Goal: Task Accomplishment & Management: Manage account settings

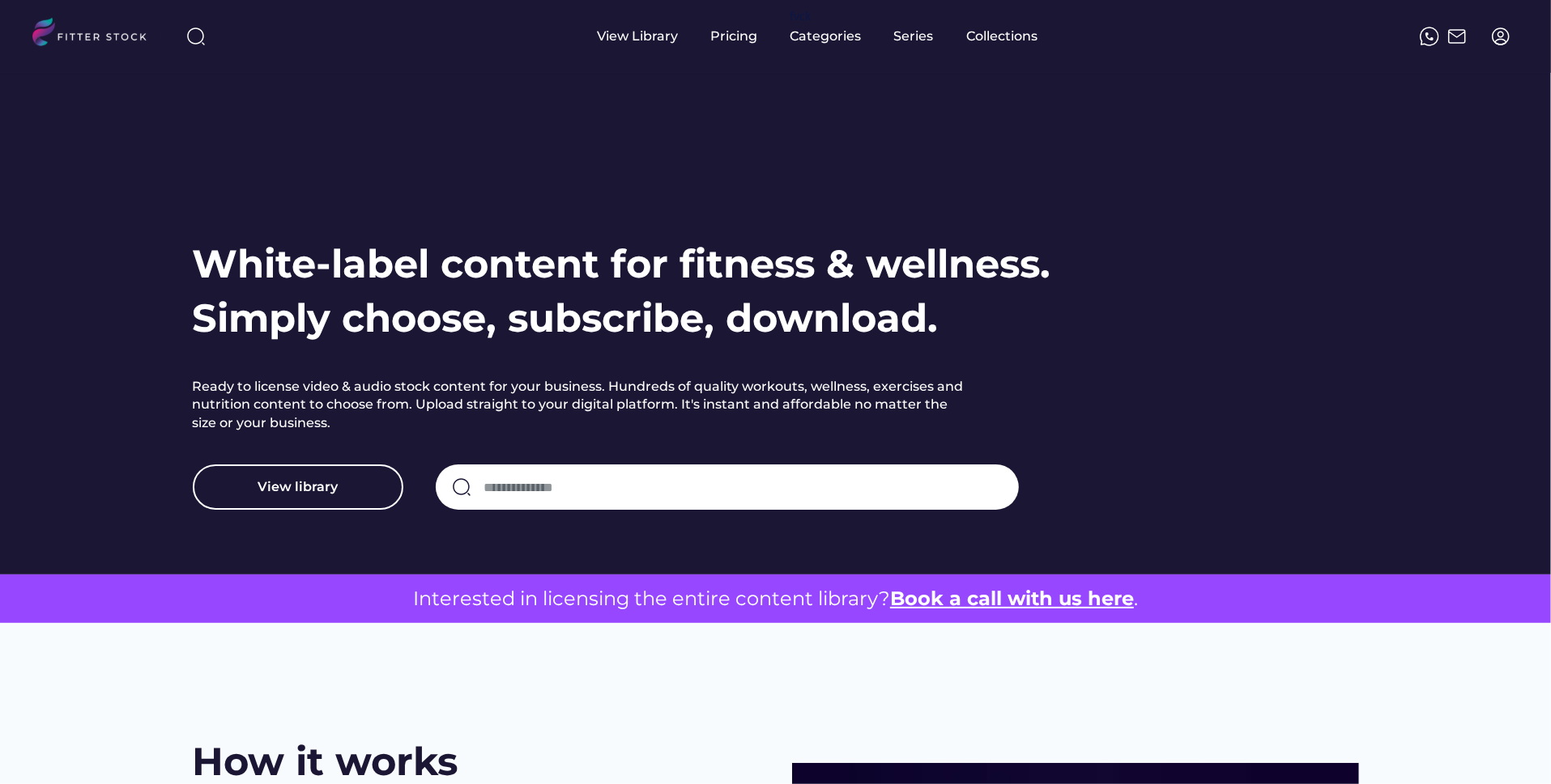
click at [1503, 46] on div at bounding box center [1501, 37] width 36 height 36
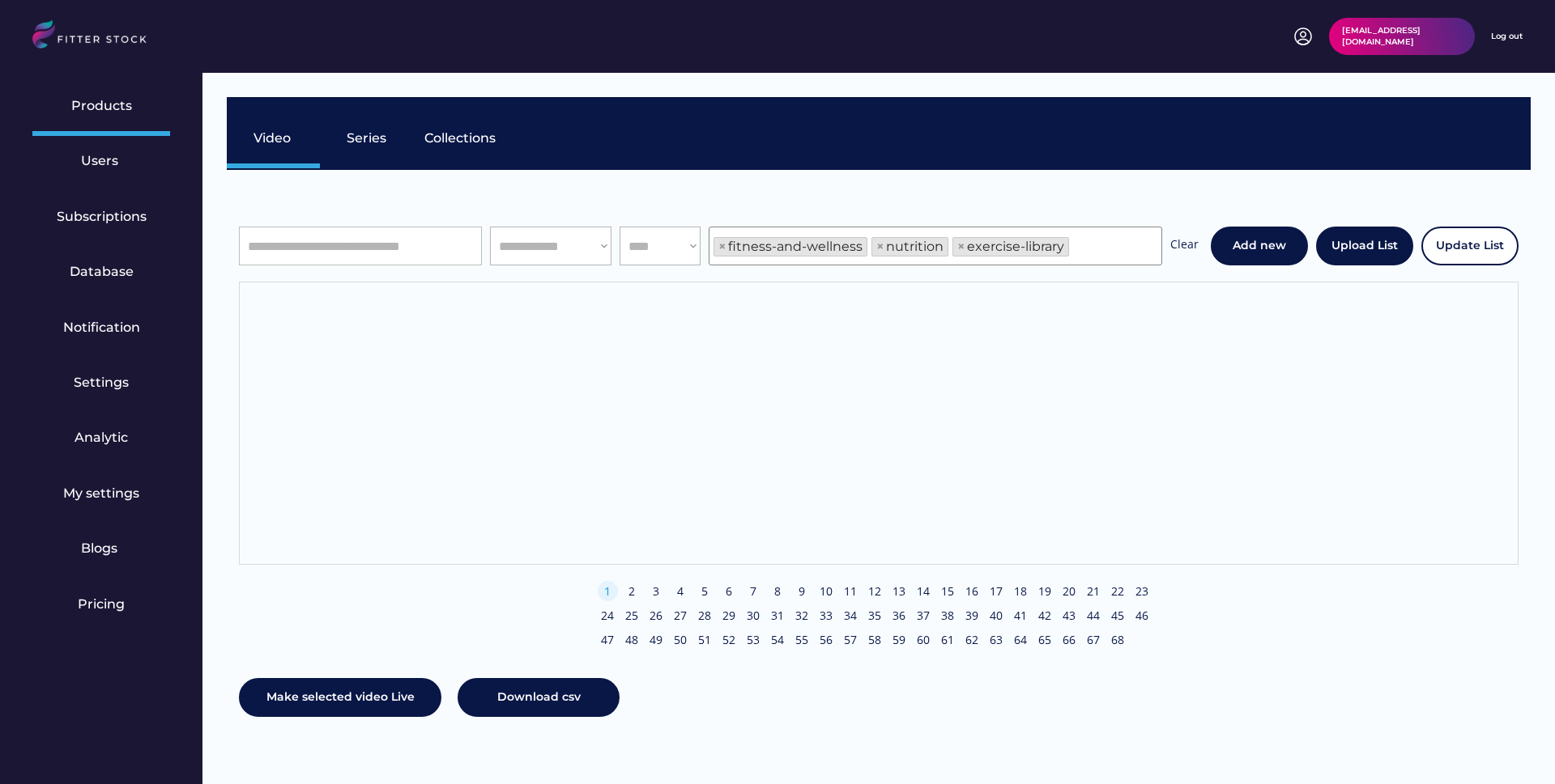
scroll to position [28, 0]
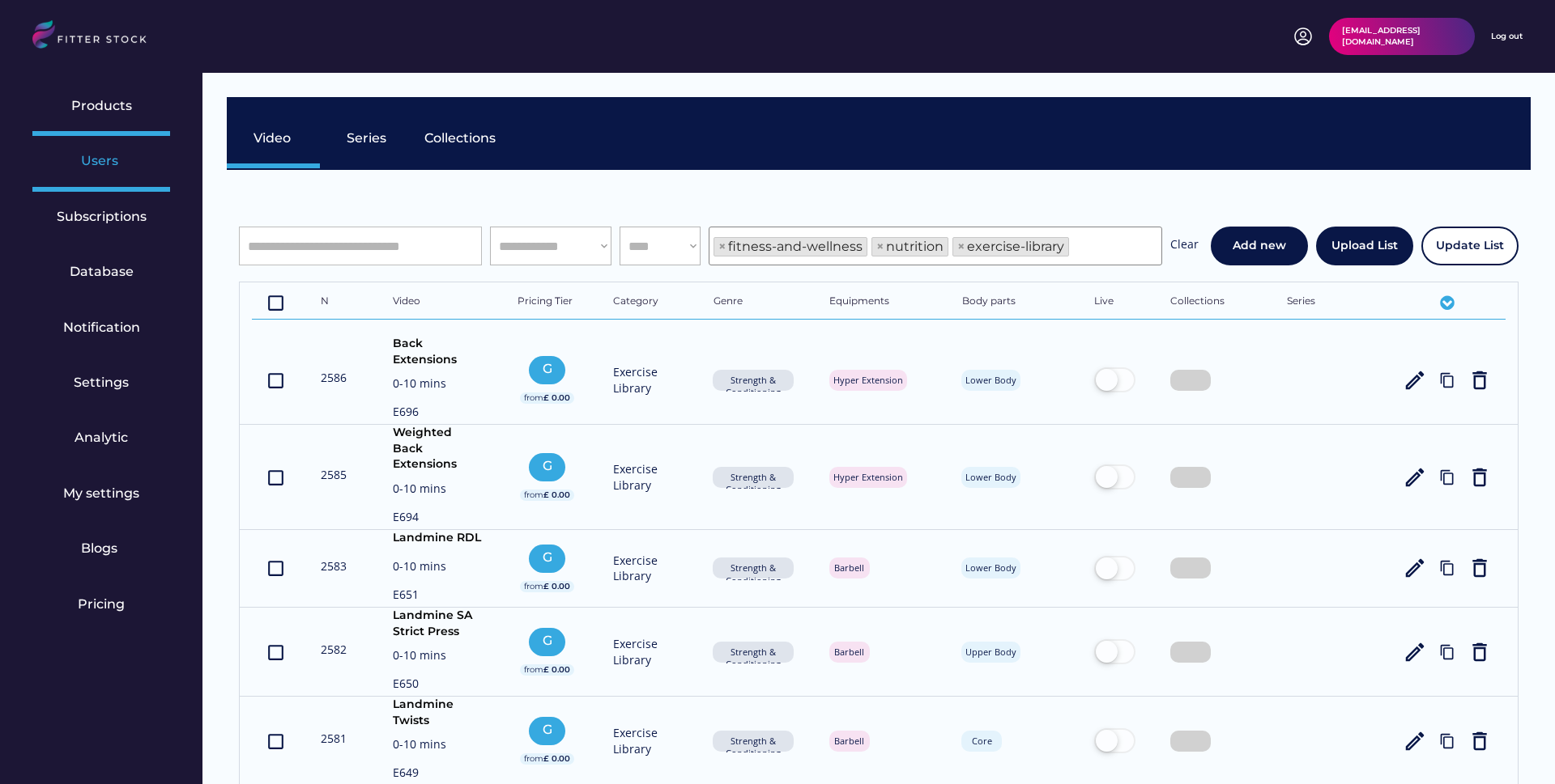
click at [86, 169] on div "Users" at bounding box center [101, 161] width 41 height 18
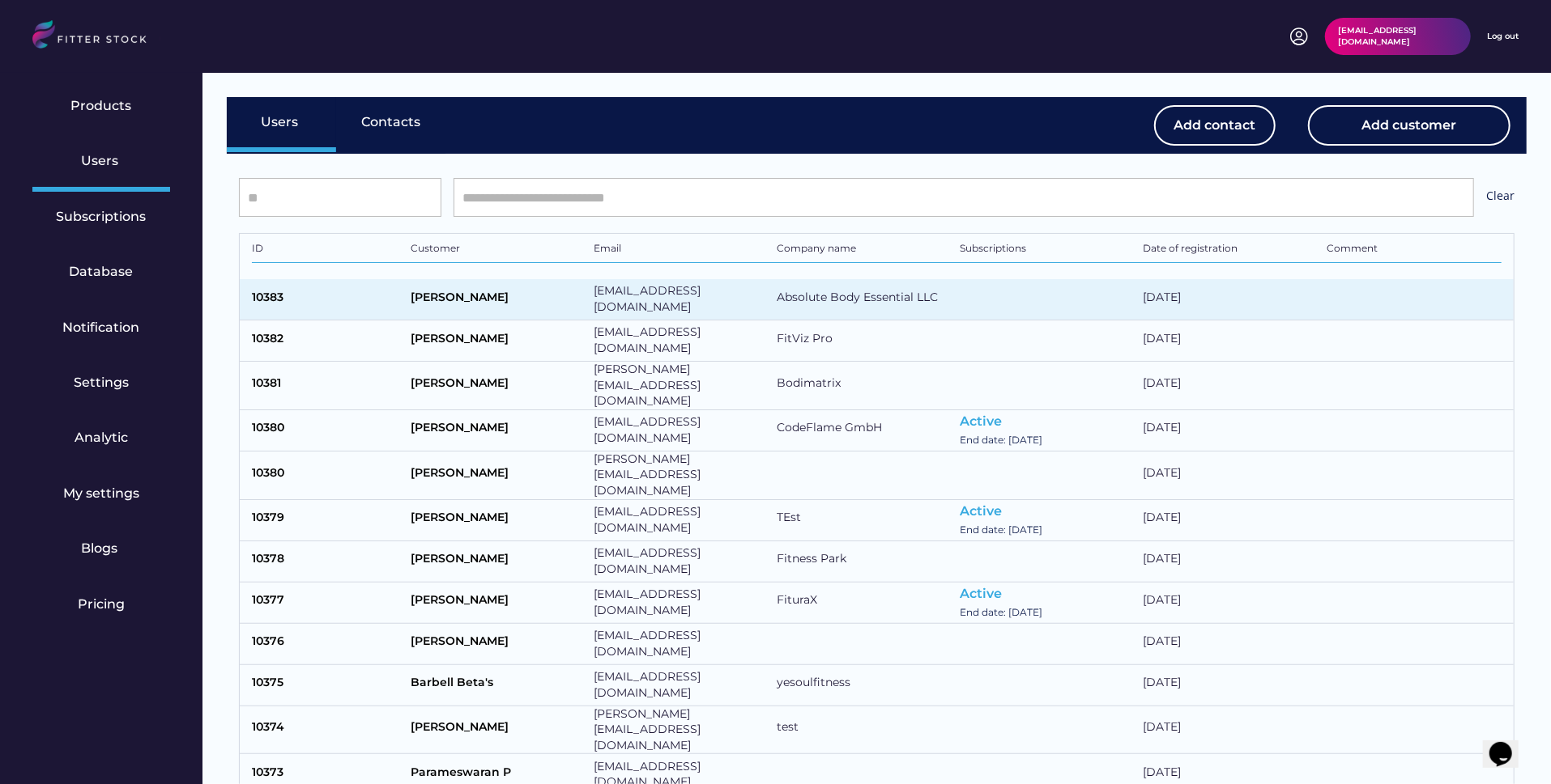
click at [530, 307] on div "Matthew Barrett" at bounding box center [498, 300] width 175 height 20
select select "*****"
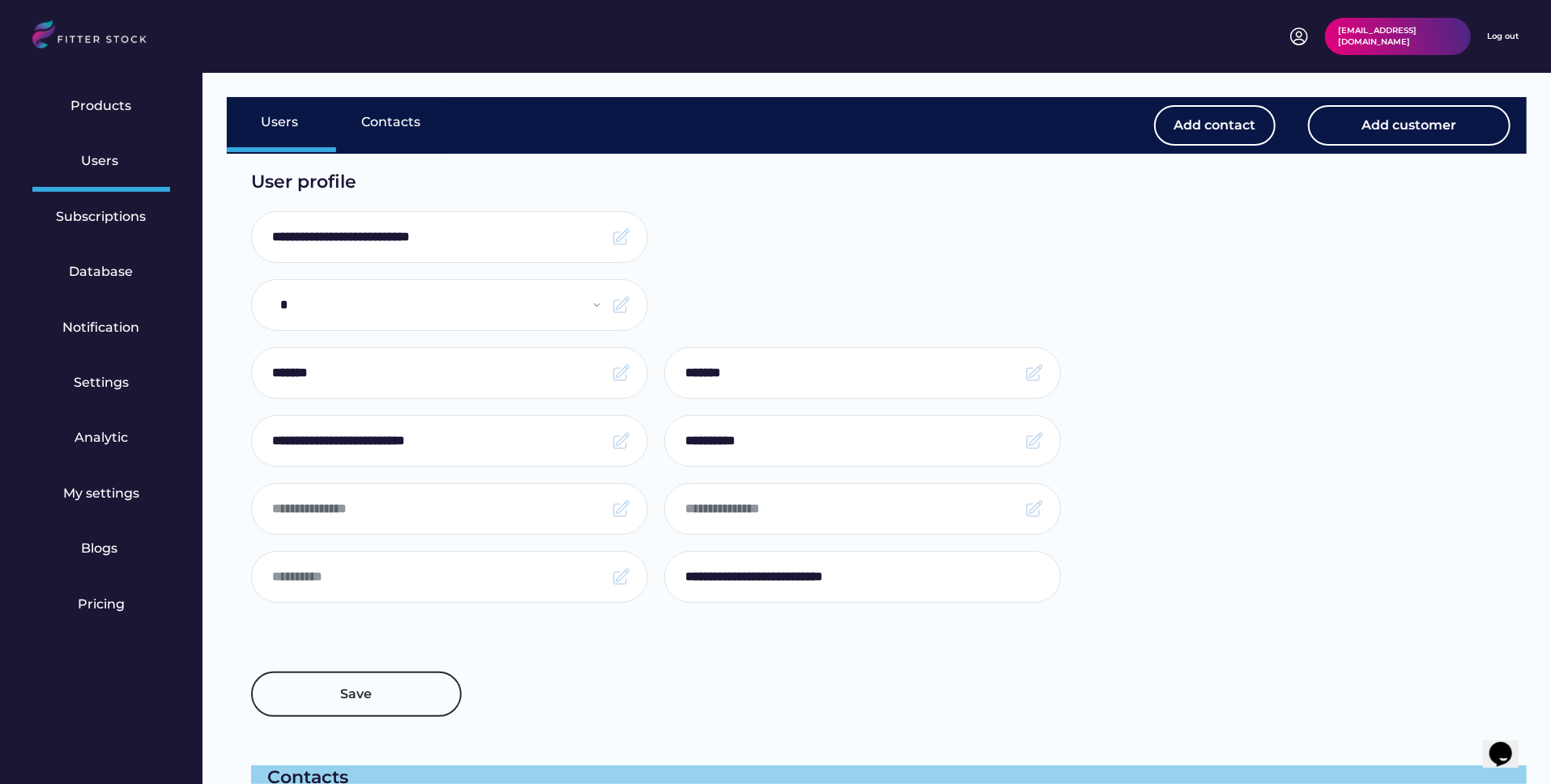
click at [506, 434] on input "input" at bounding box center [438, 441] width 332 height 34
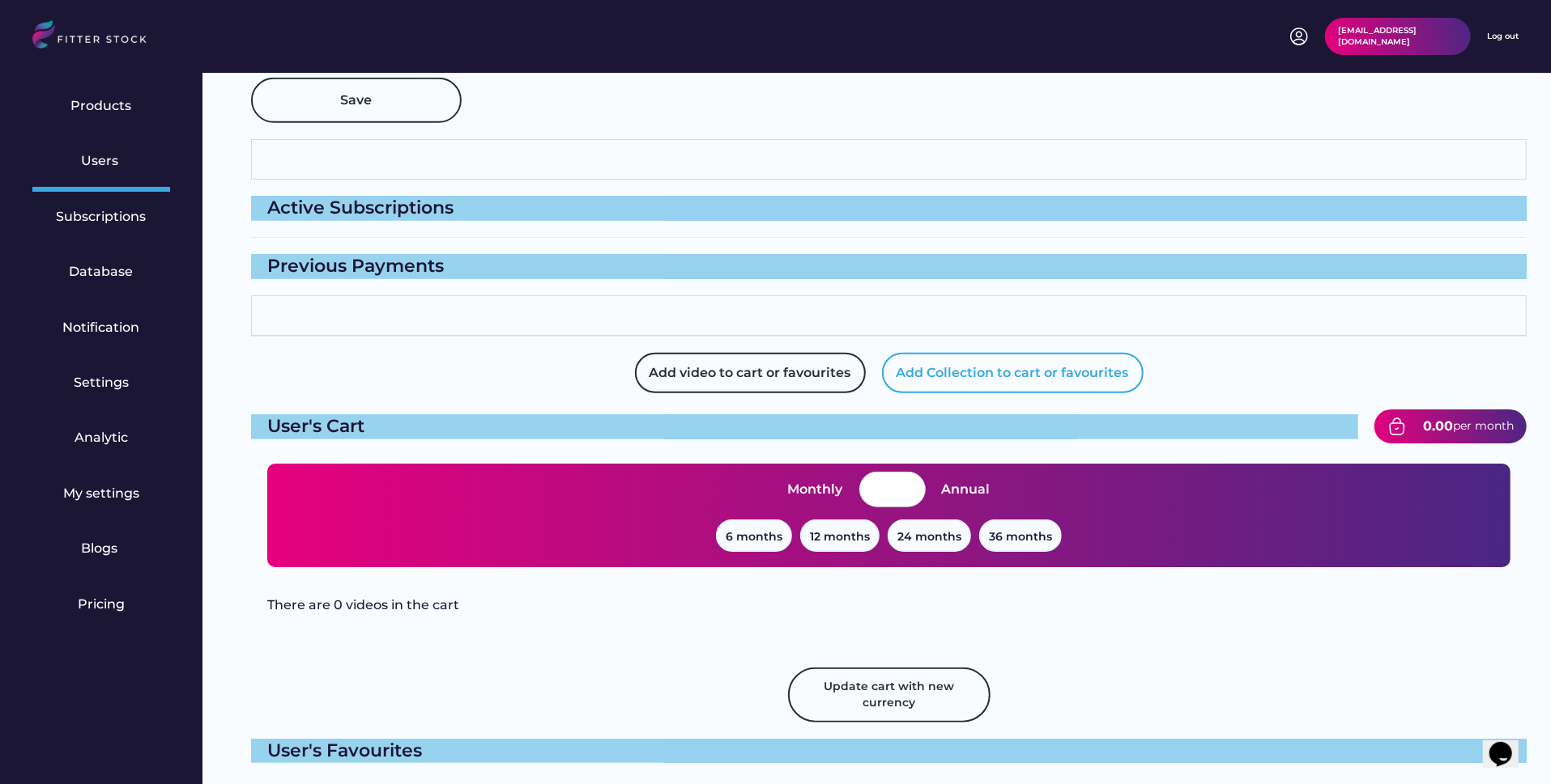
scroll to position [1077, 0]
